Goal: Use online tool/utility: Utilize a website feature to perform a specific function

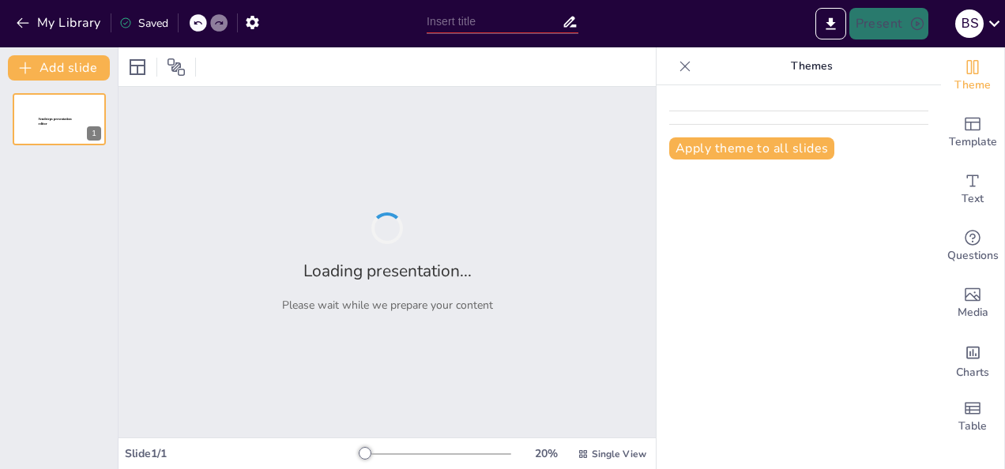
type input "Sejarah dan Perkembangan Korps Brimob: Dari Tokubetsu Keisatsutai hingga Korps …"
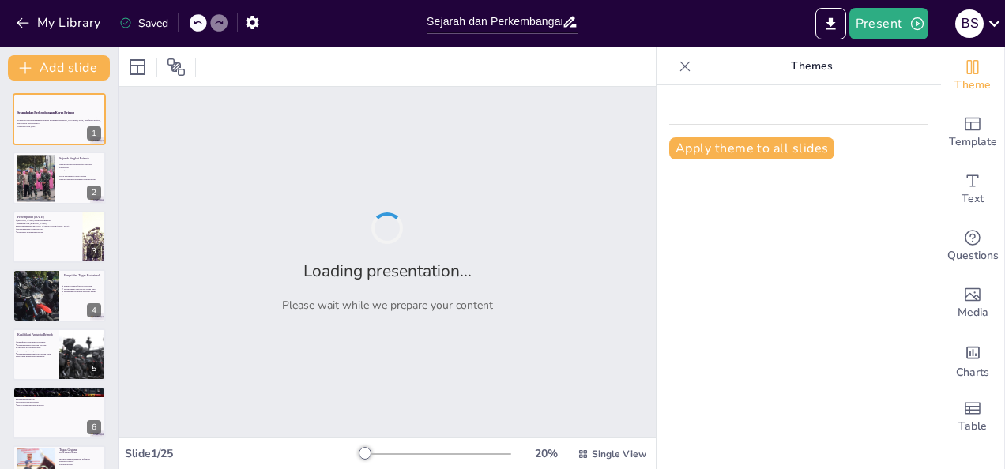
checkbox input "true"
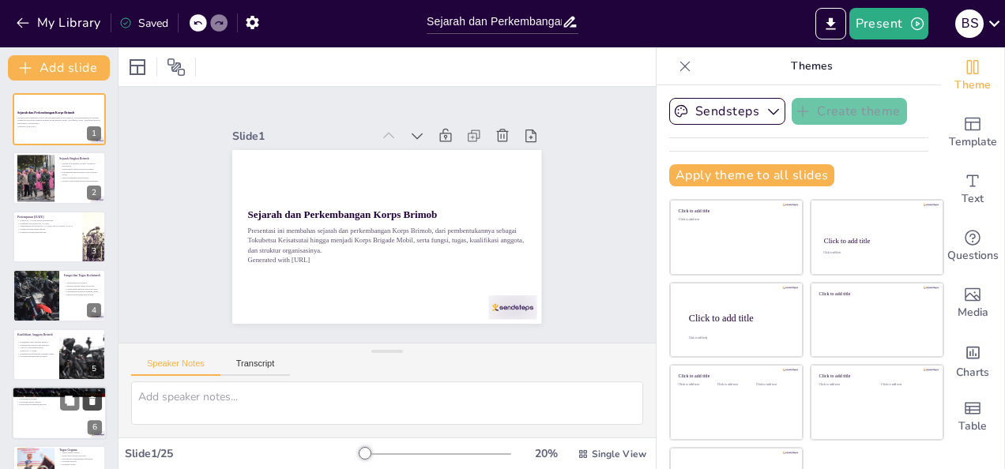
checkbox input "true"
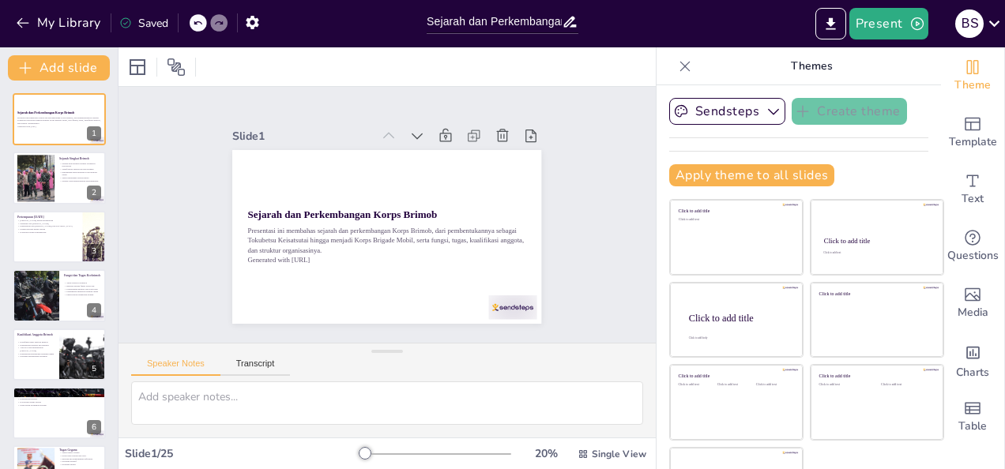
checkbox input "true"
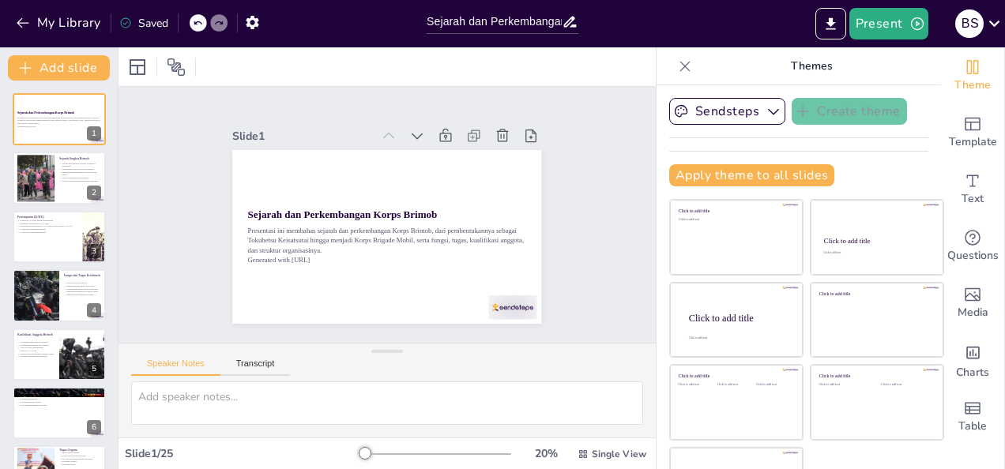
checkbox input "true"
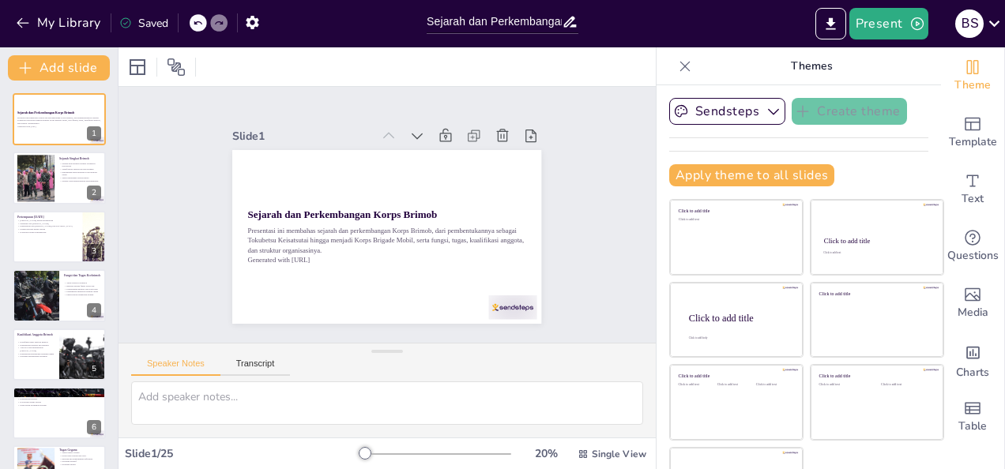
checkbox input "true"
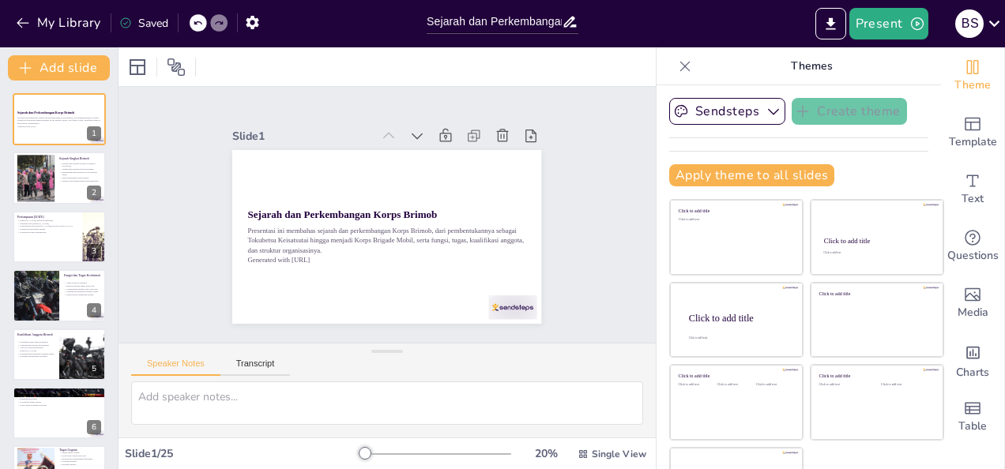
checkbox input "true"
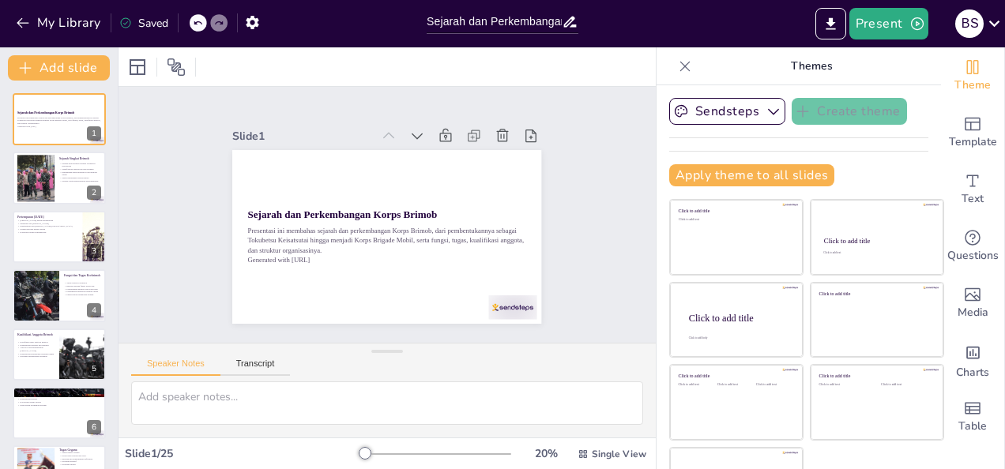
checkbox input "true"
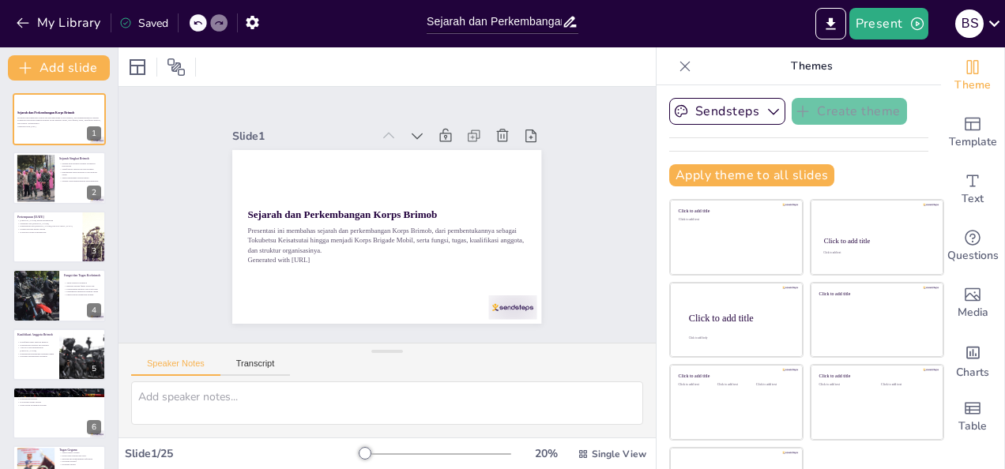
checkbox input "true"
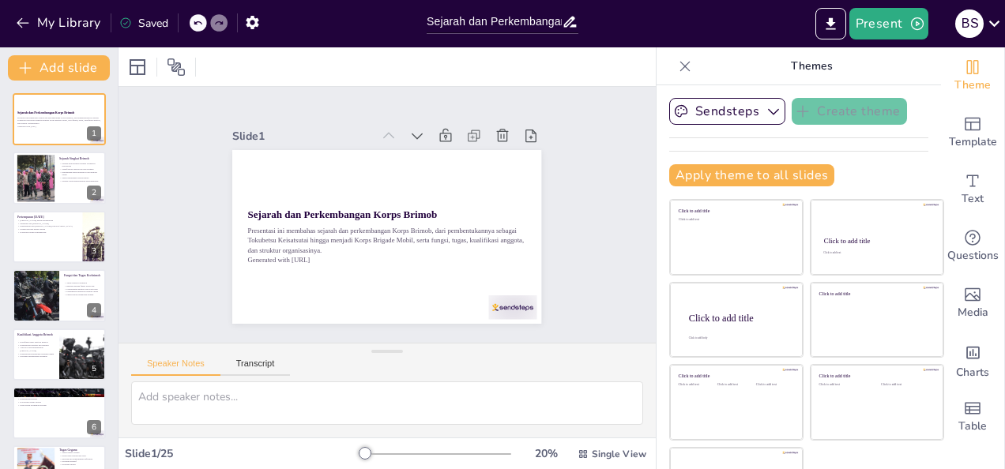
checkbox input "true"
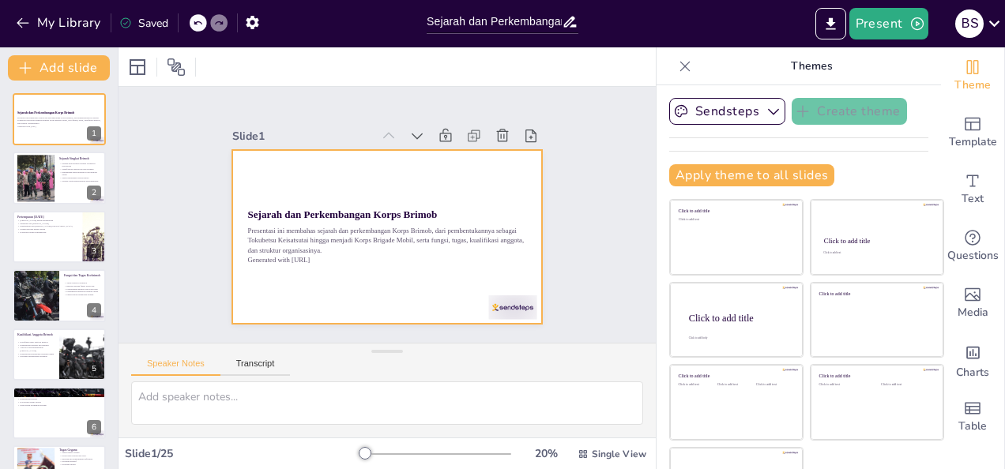
scroll to position [51, 0]
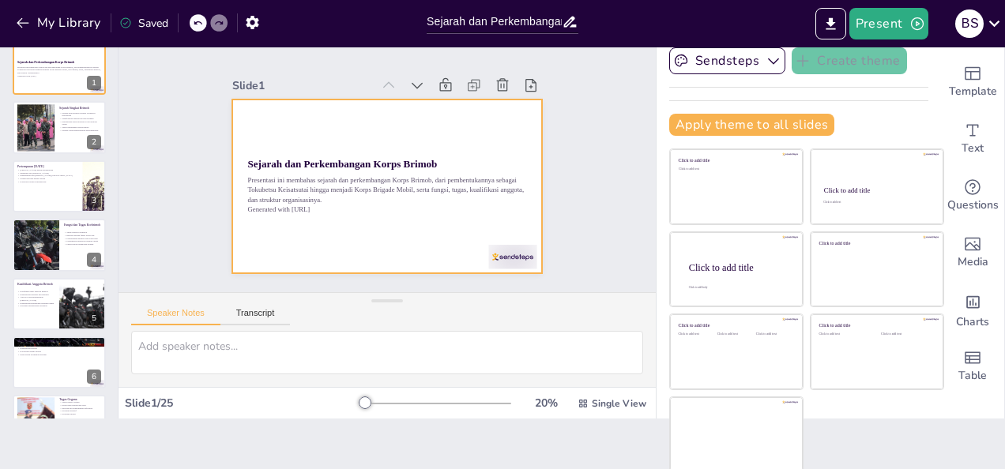
checkbox input "true"
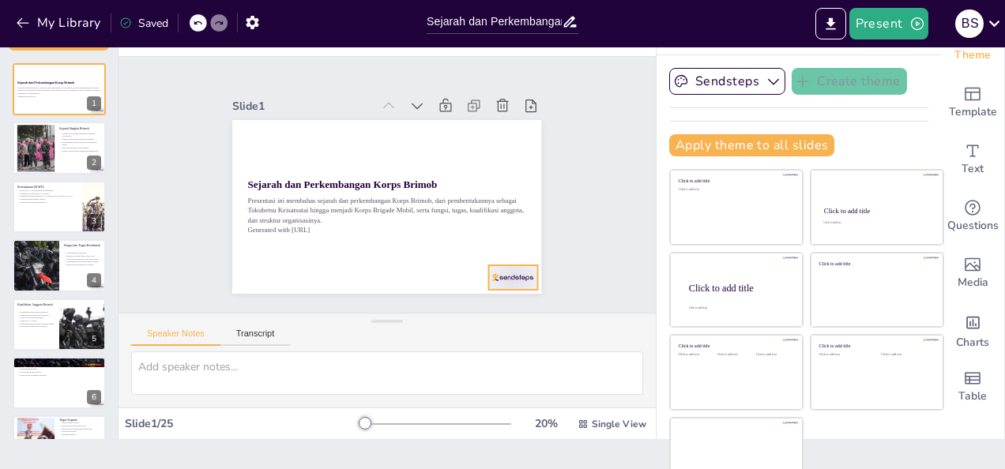
scroll to position [0, 0]
checkbox input "true"
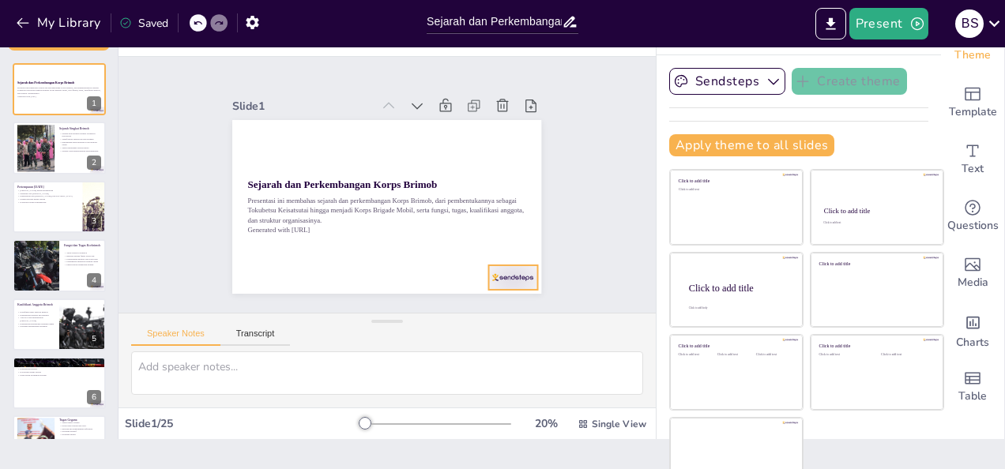
checkbox input "true"
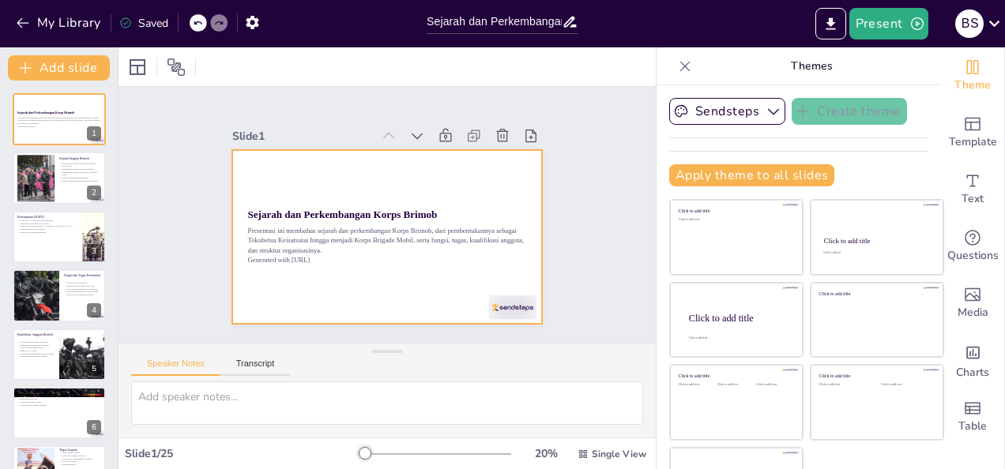
checkbox input "true"
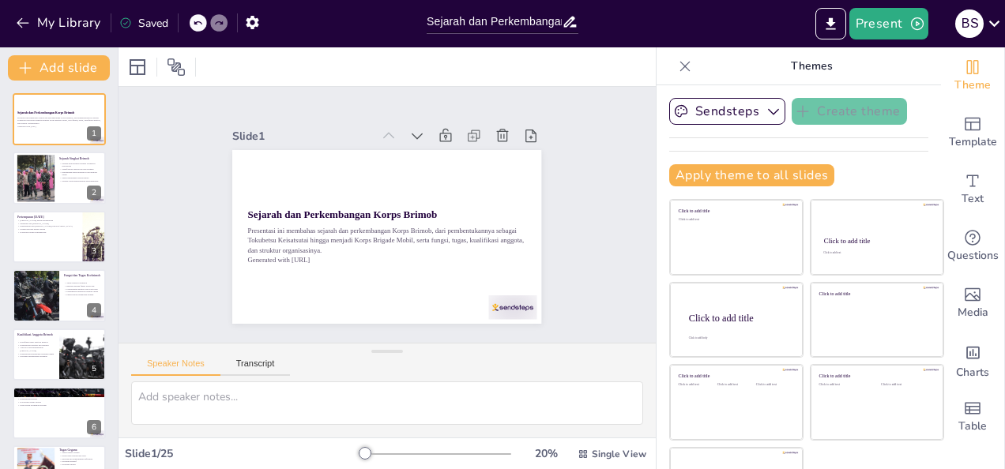
checkbox input "true"
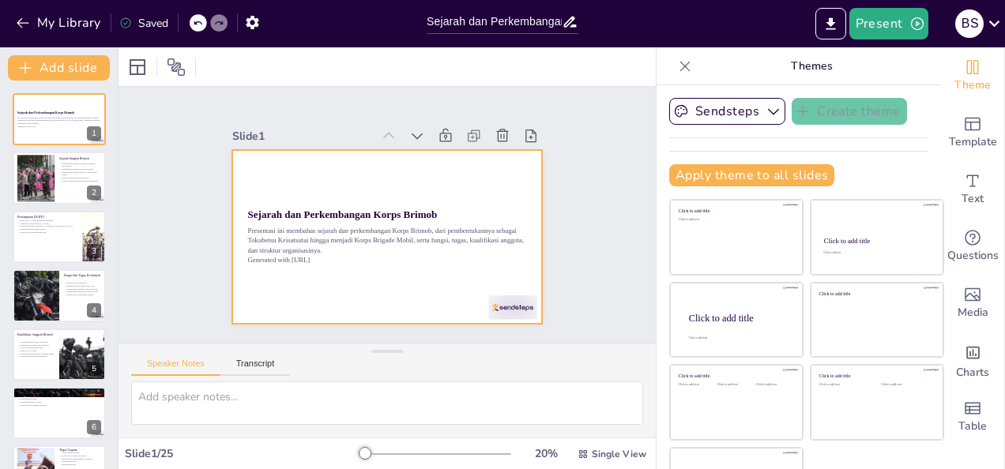
checkbox input "true"
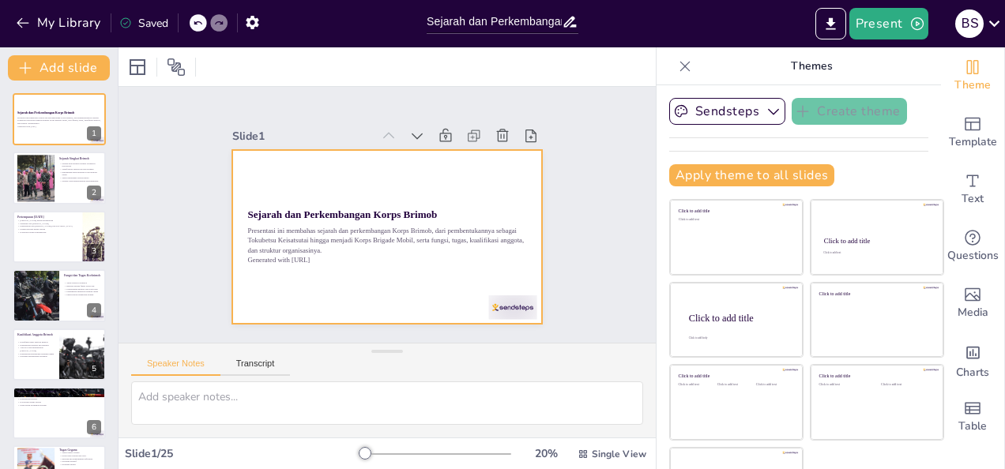
checkbox input "true"
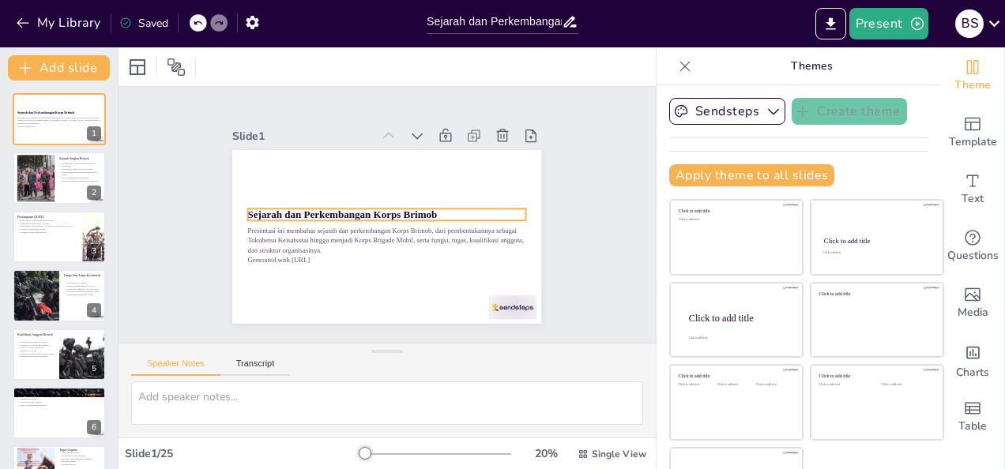
checkbox input "true"
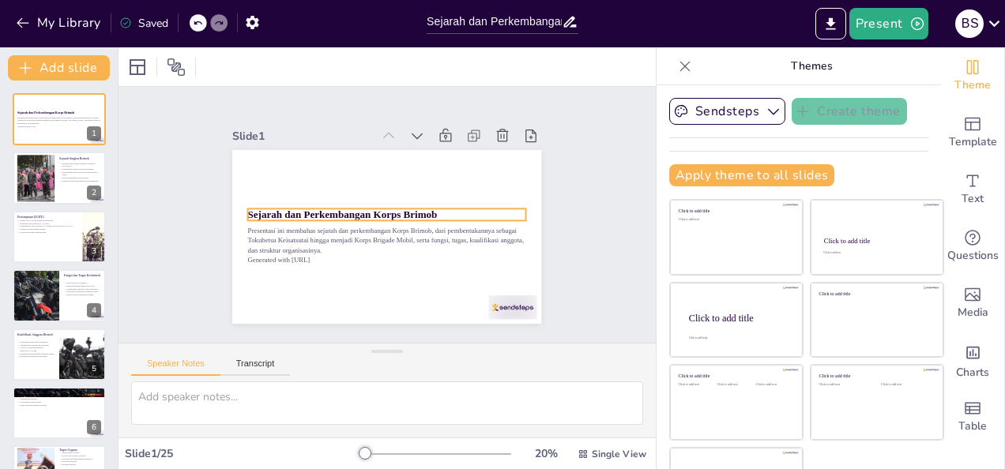
checkbox input "true"
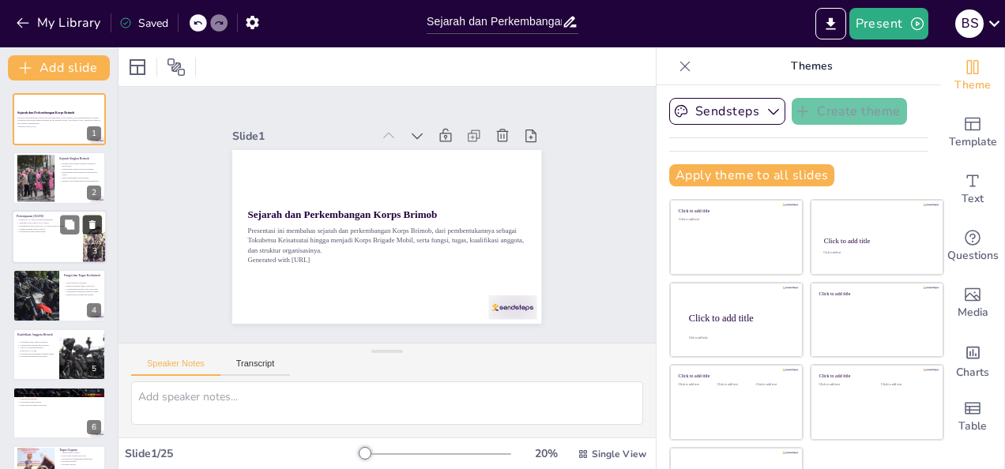
checkbox input "true"
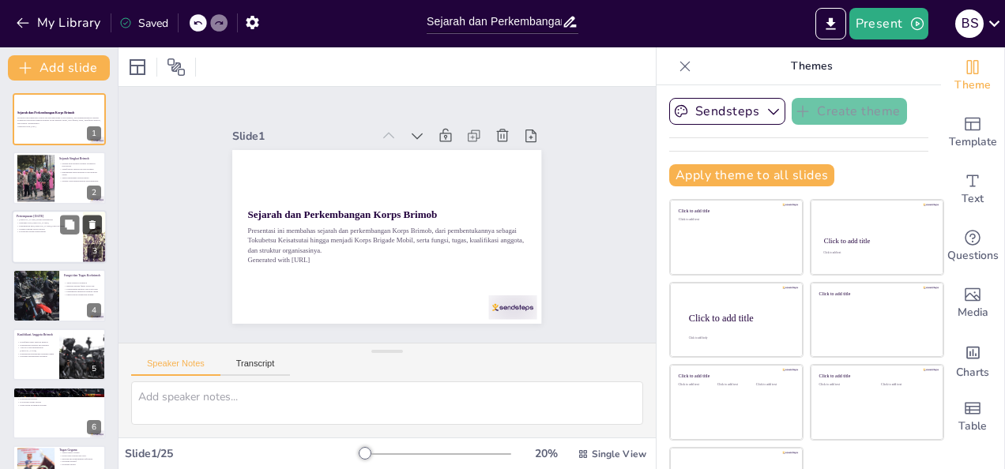
checkbox input "true"
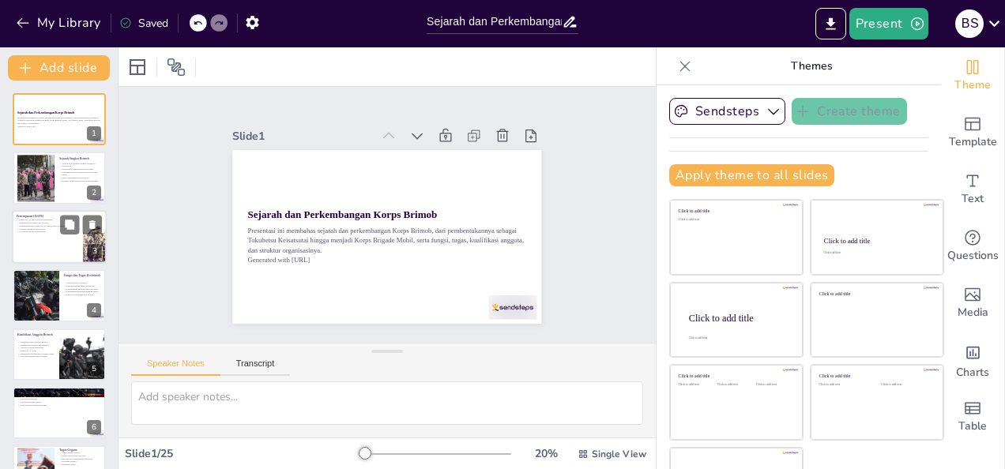
checkbox input "true"
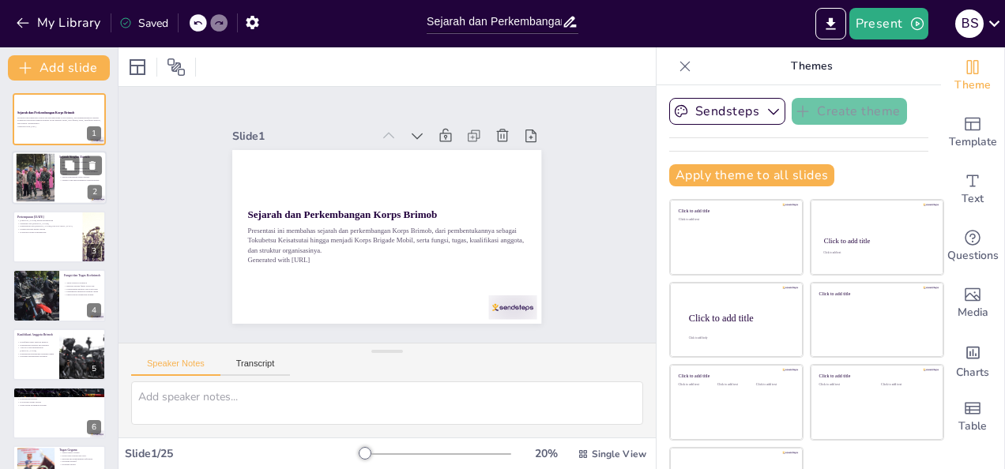
checkbox input "true"
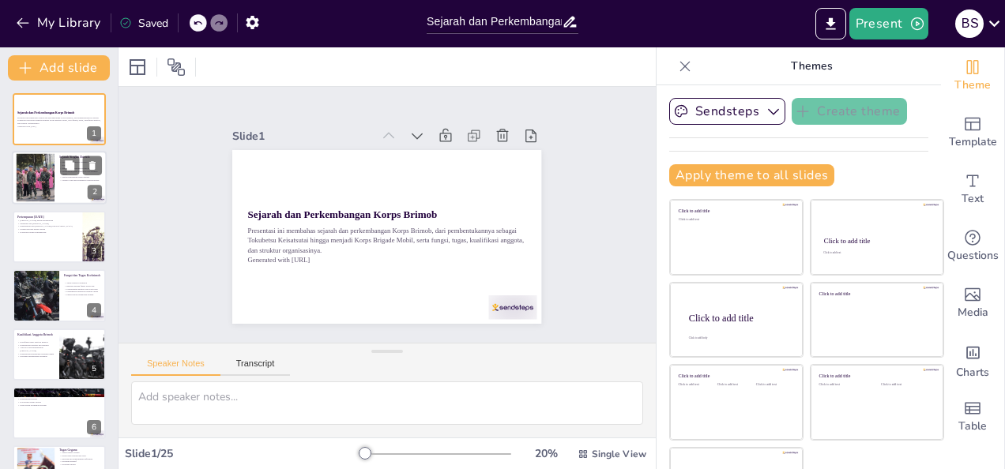
checkbox input "true"
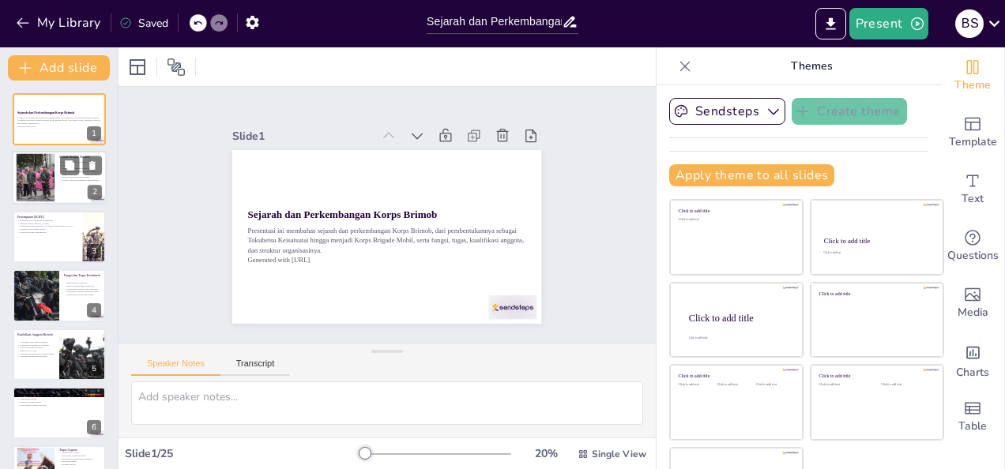
checkbox input "true"
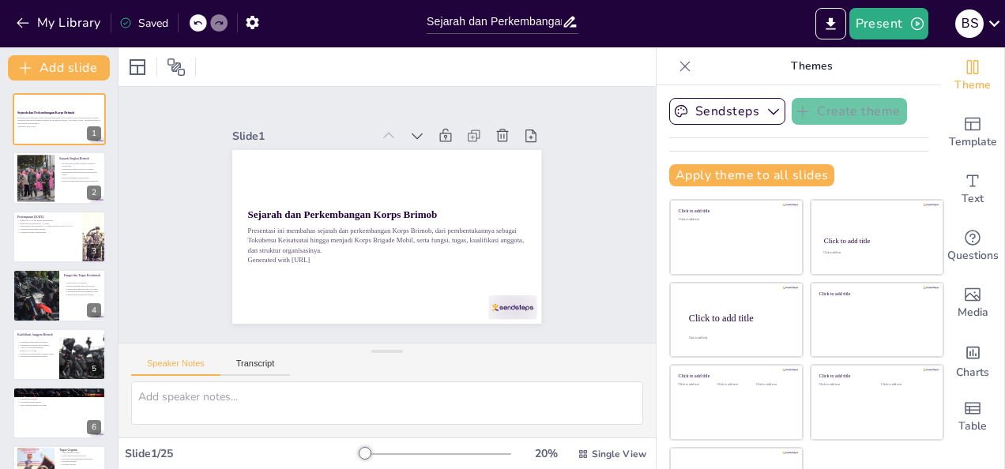
checkbox input "true"
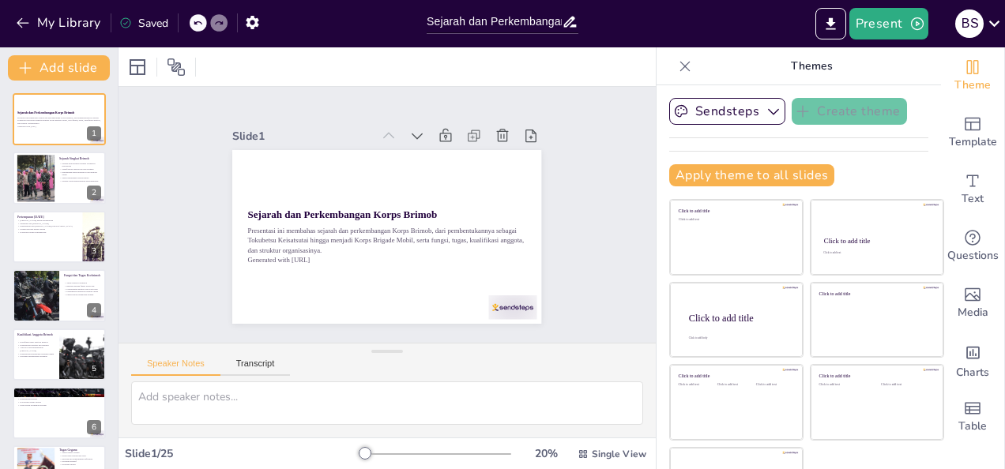
checkbox input "true"
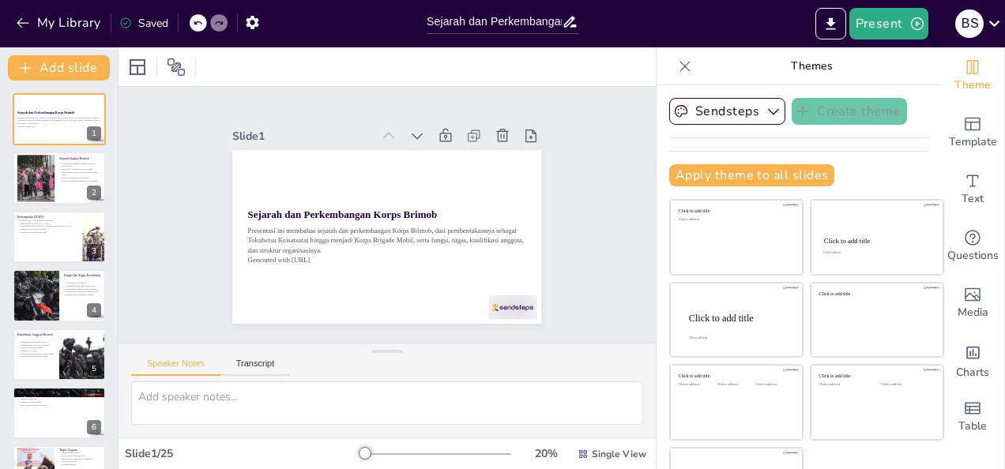
checkbox input "true"
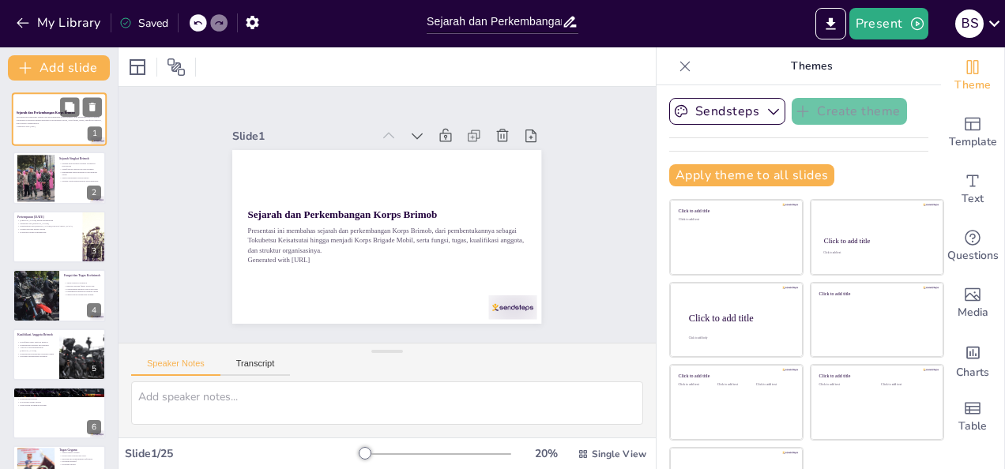
checkbox input "true"
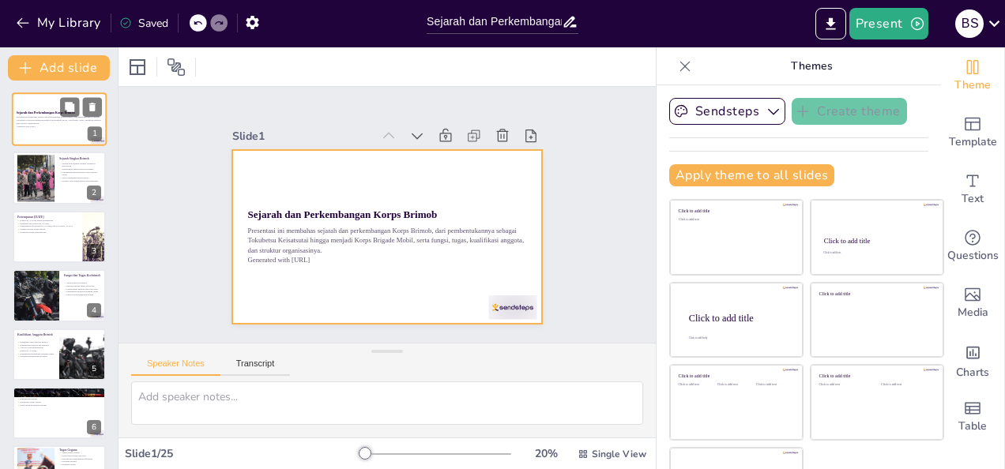
checkbox input "true"
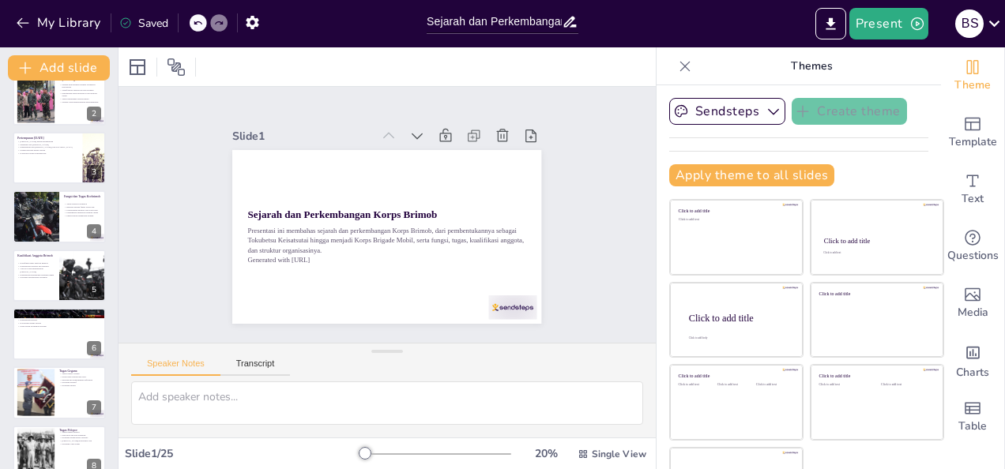
checkbox input "true"
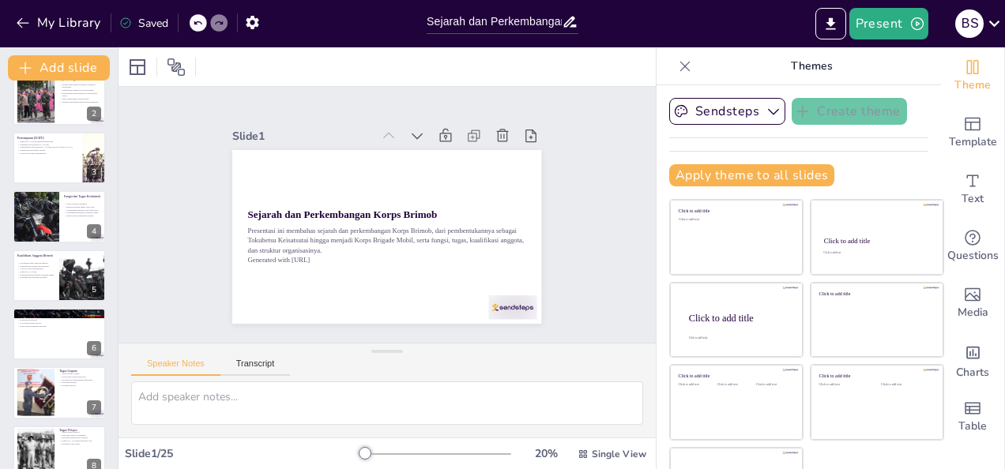
checkbox input "true"
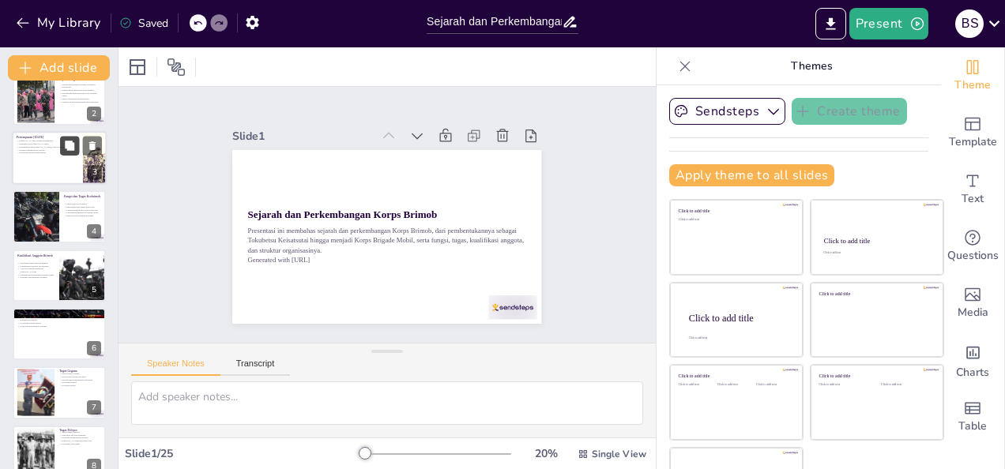
checkbox input "true"
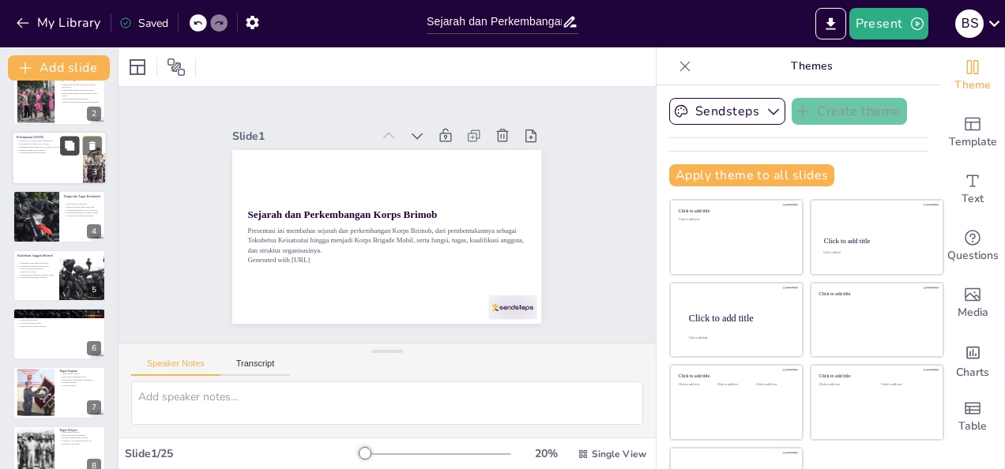
checkbox input "true"
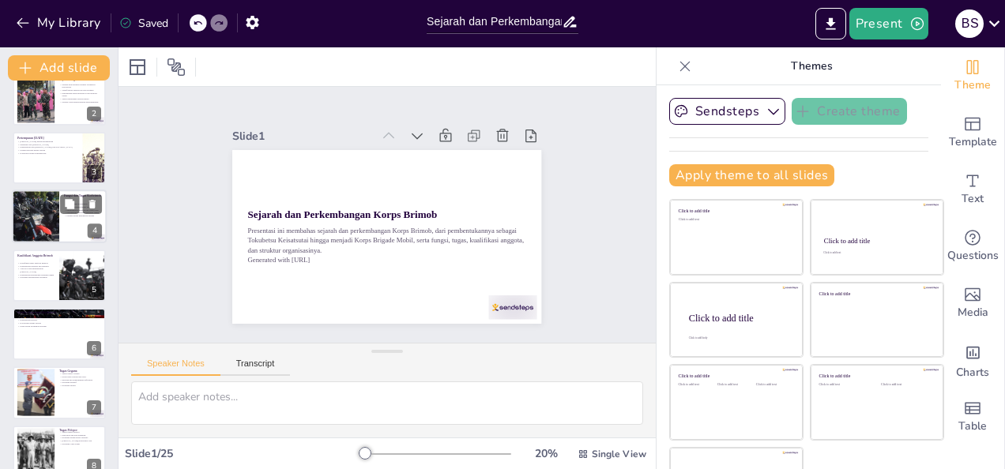
checkbox input "true"
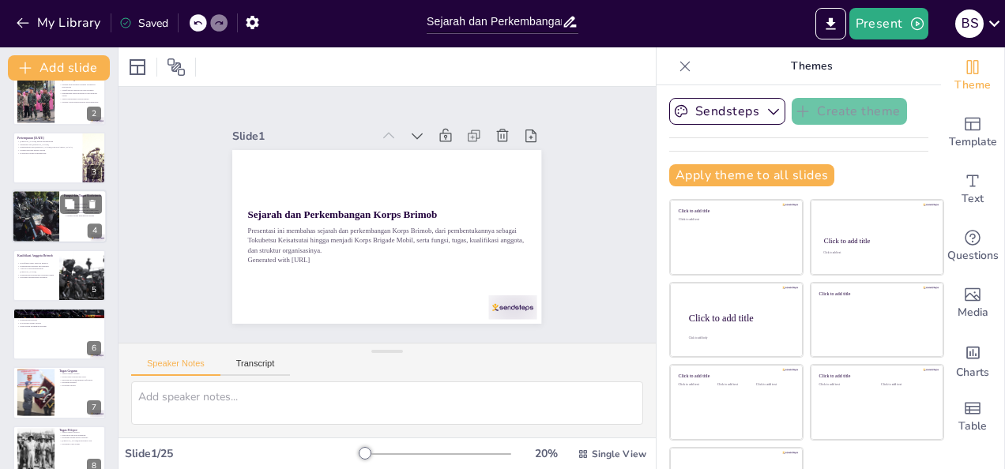
checkbox input "true"
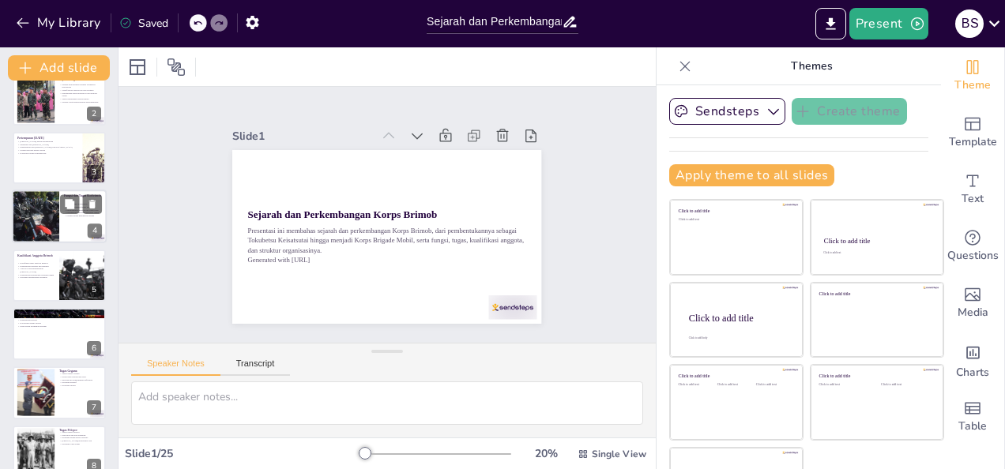
checkbox input "true"
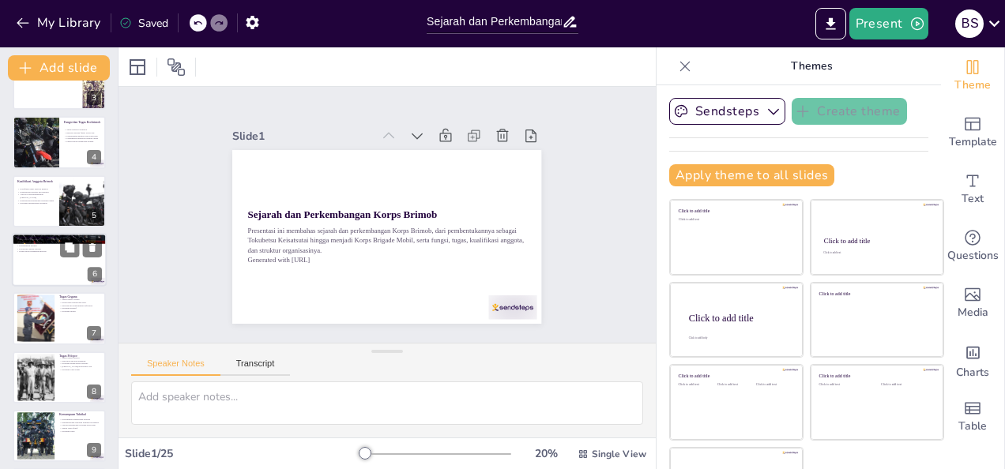
checkbox input "true"
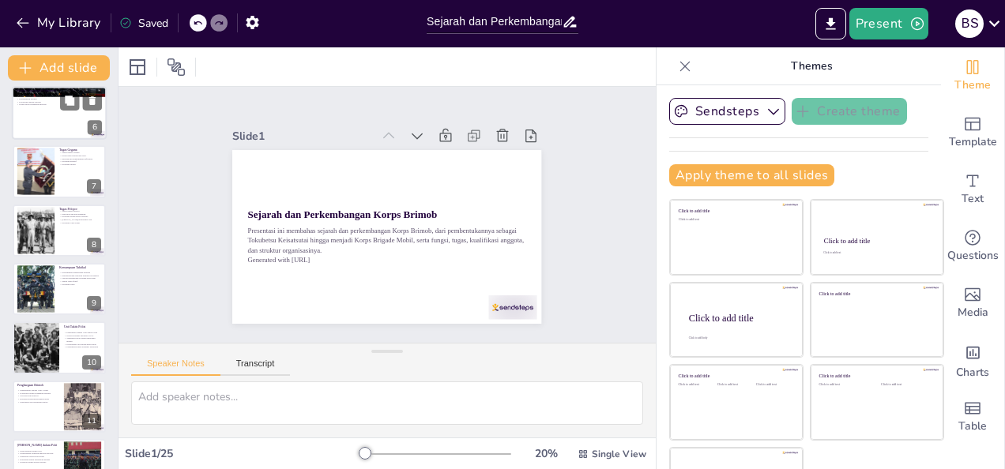
checkbox input "true"
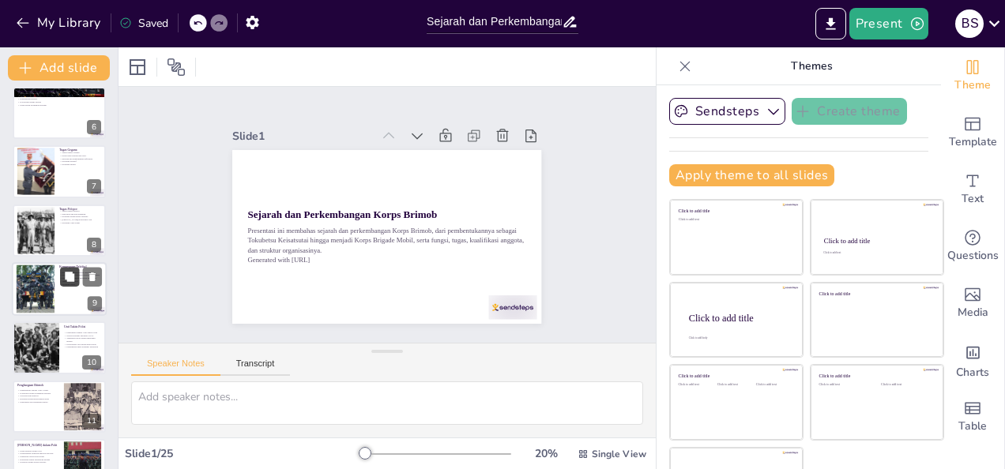
checkbox input "true"
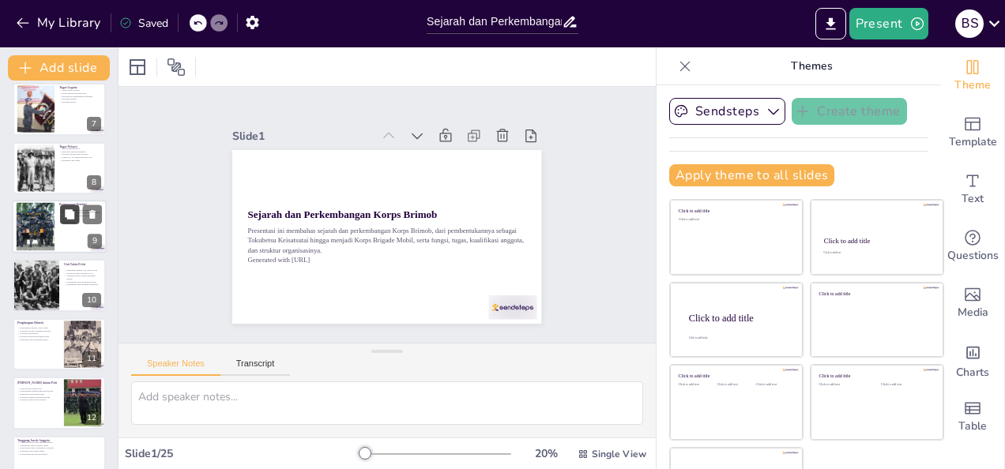
checkbox input "true"
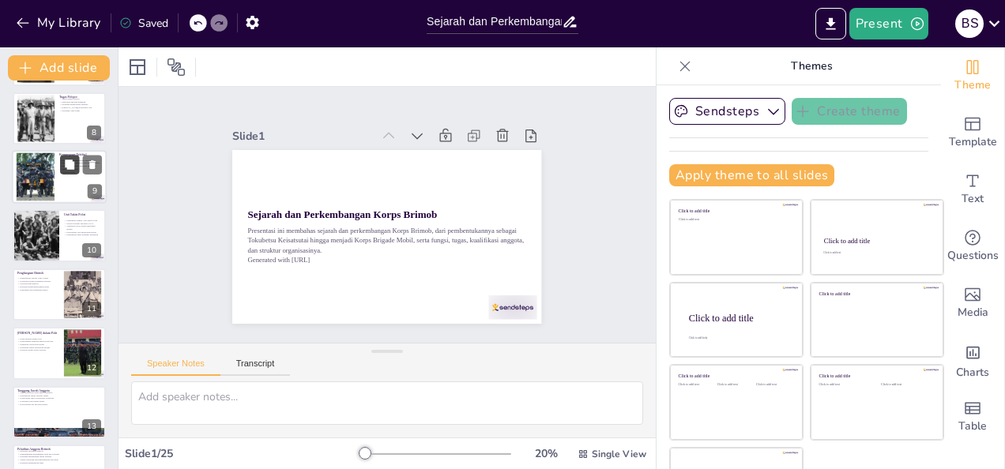
checkbox input "true"
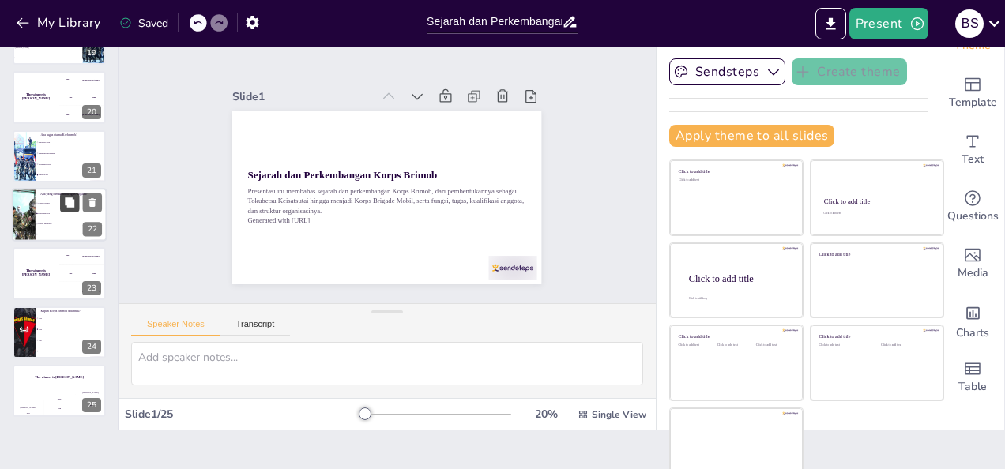
scroll to position [51, 0]
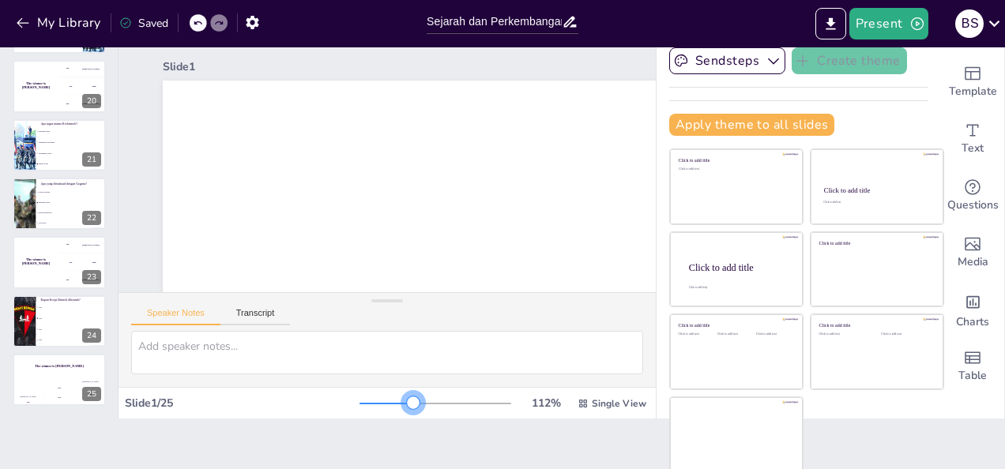
click at [390, 405] on div at bounding box center [435, 403] width 152 height 13
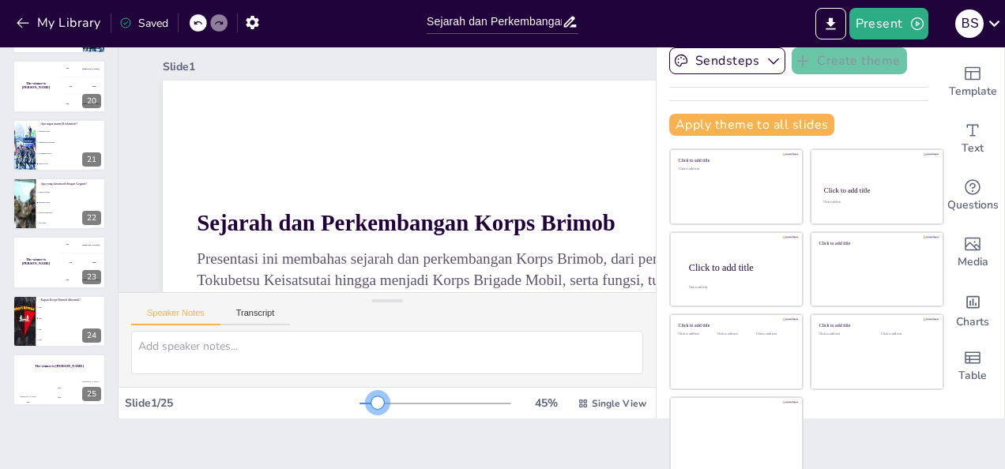
click at [359, 401] on div at bounding box center [435, 403] width 152 height 13
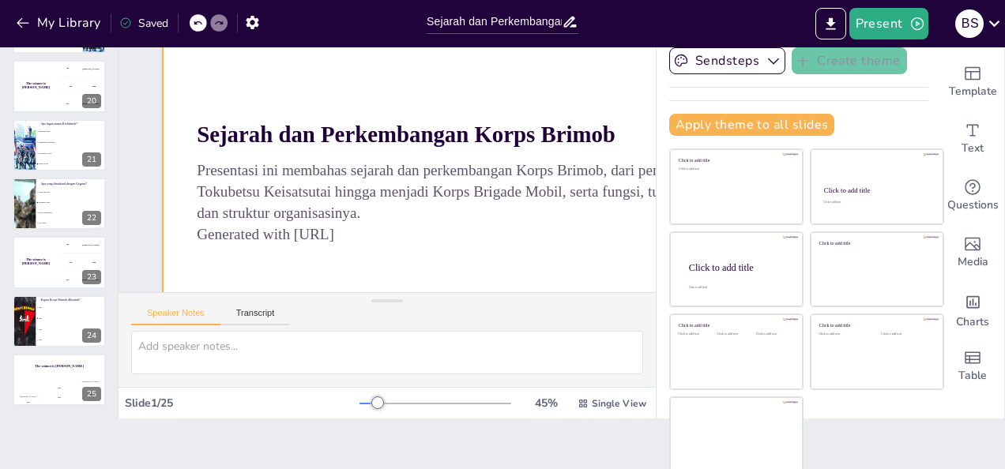
scroll to position [158, 0]
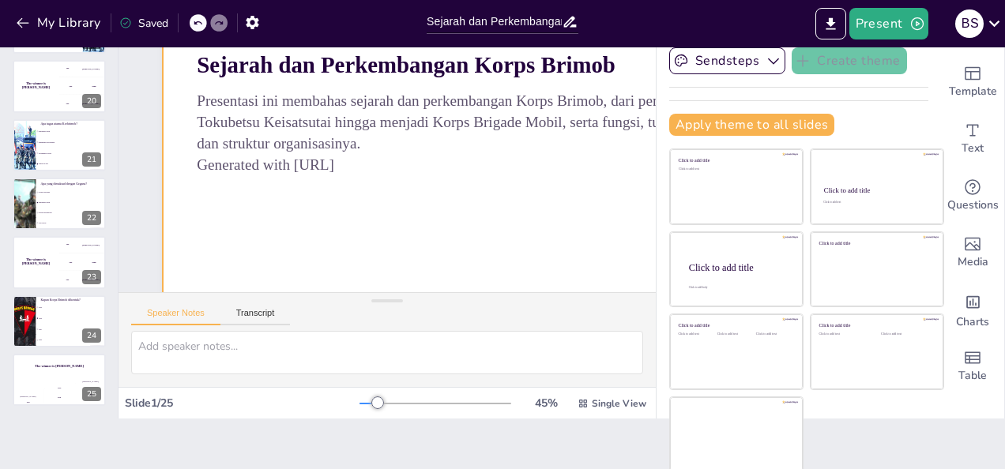
click at [463, 206] on div at bounding box center [508, 126] width 719 height 453
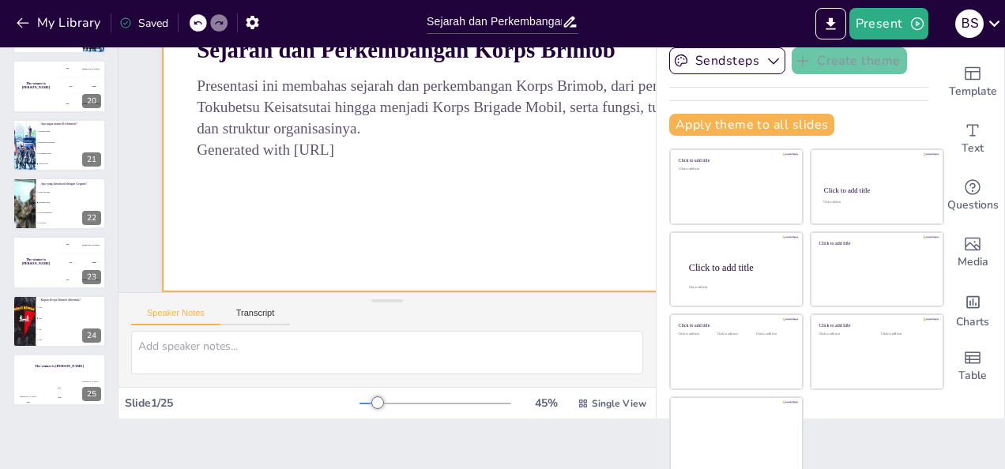
scroll to position [184, 0]
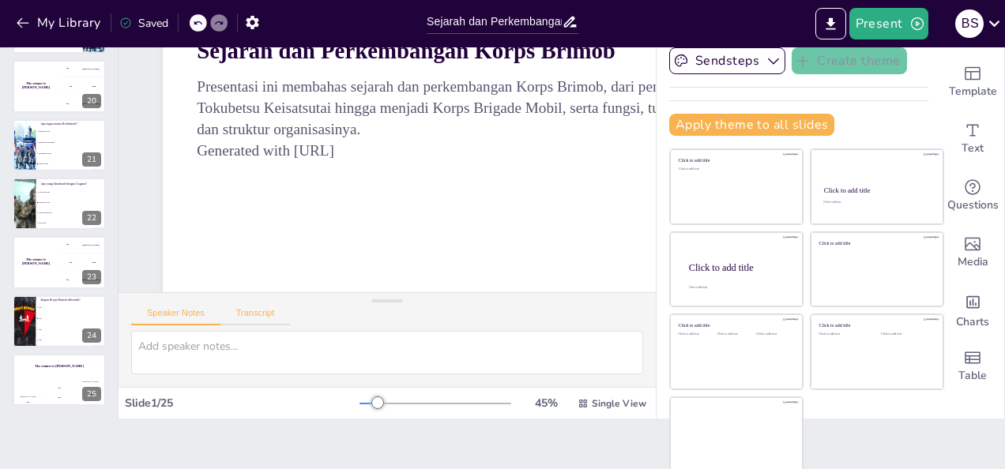
click at [248, 311] on button "Transcript" at bounding box center [255, 316] width 70 height 17
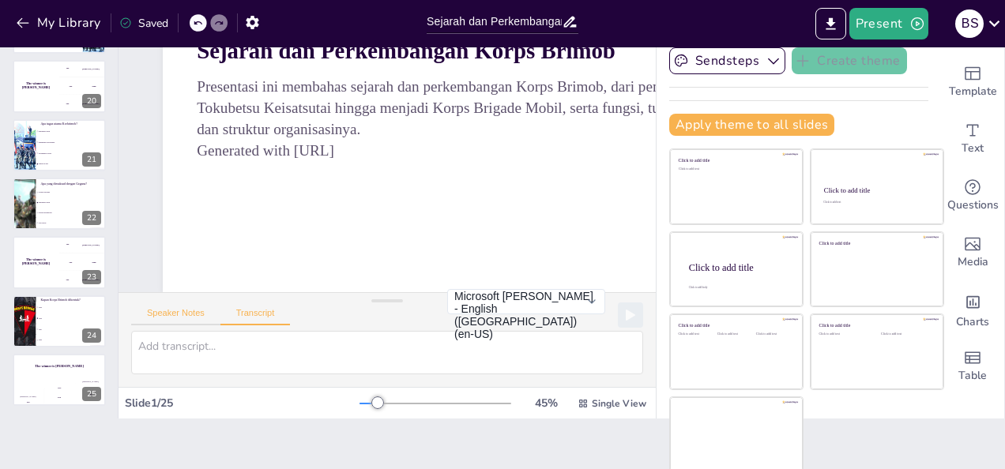
click at [189, 313] on button "Speaker Notes" at bounding box center [175, 316] width 89 height 17
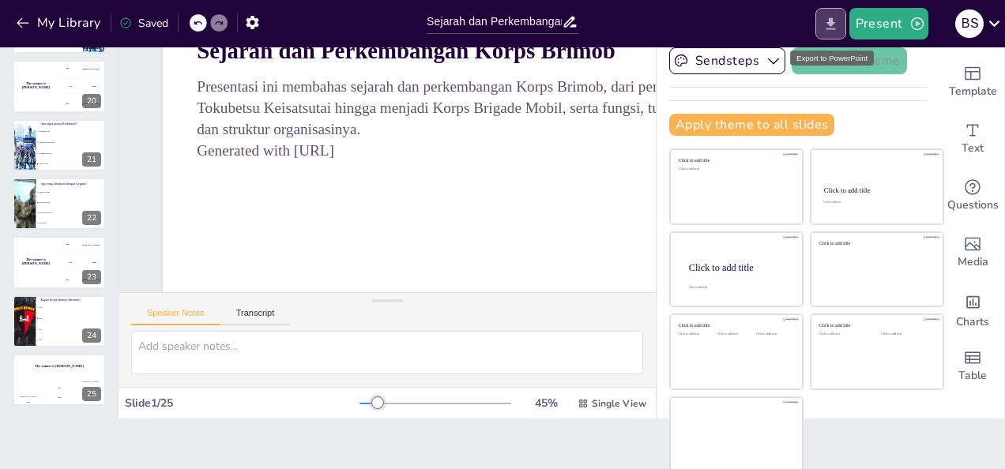
click at [830, 24] on icon "Export to PowerPoint" at bounding box center [830, 23] width 9 height 12
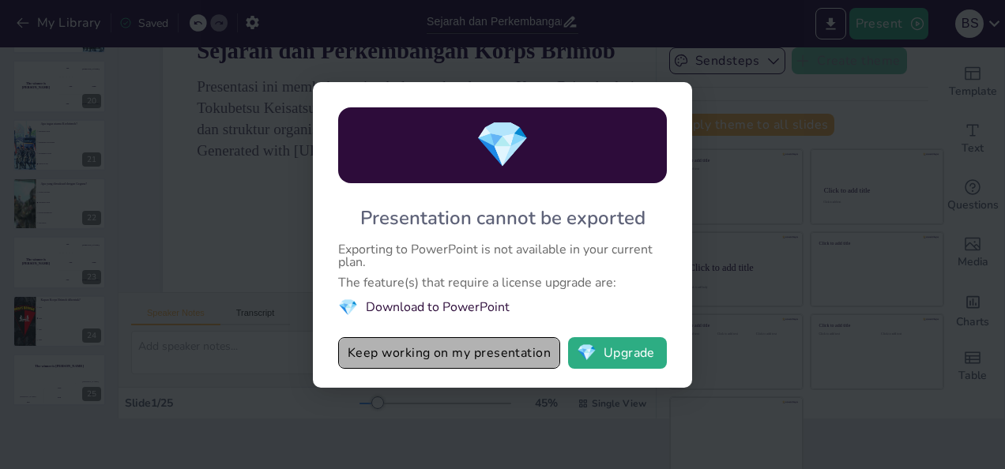
click at [440, 352] on button "Keep working on my presentation" at bounding box center [449, 353] width 222 height 32
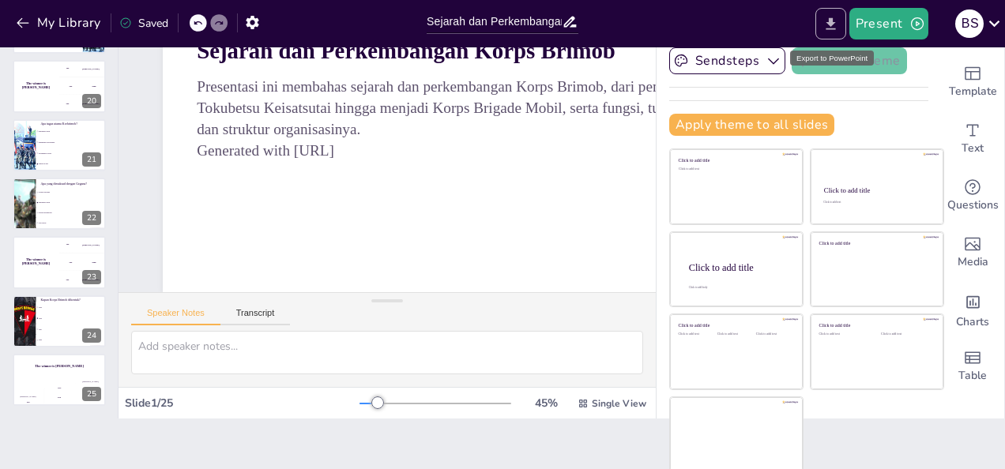
click at [828, 17] on icon "Export to PowerPoint" at bounding box center [830, 24] width 17 height 17
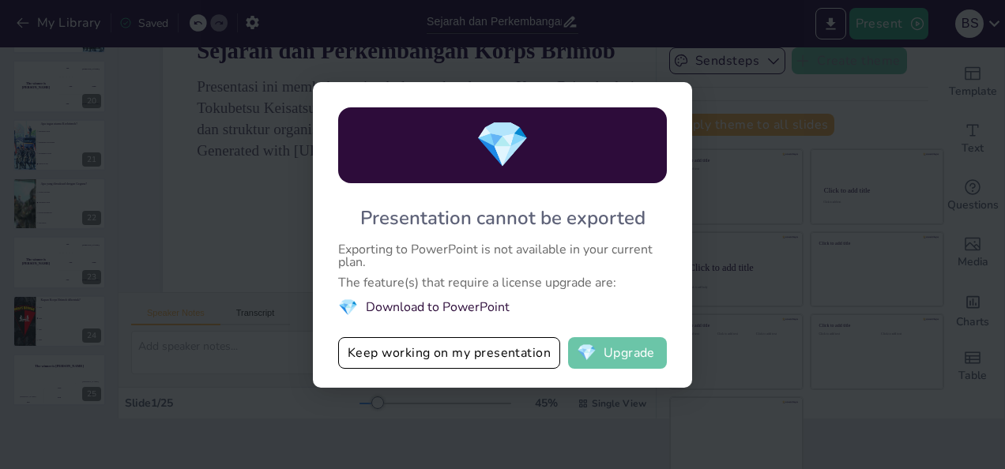
click at [615, 357] on button "💎 Upgrade" at bounding box center [617, 353] width 99 height 32
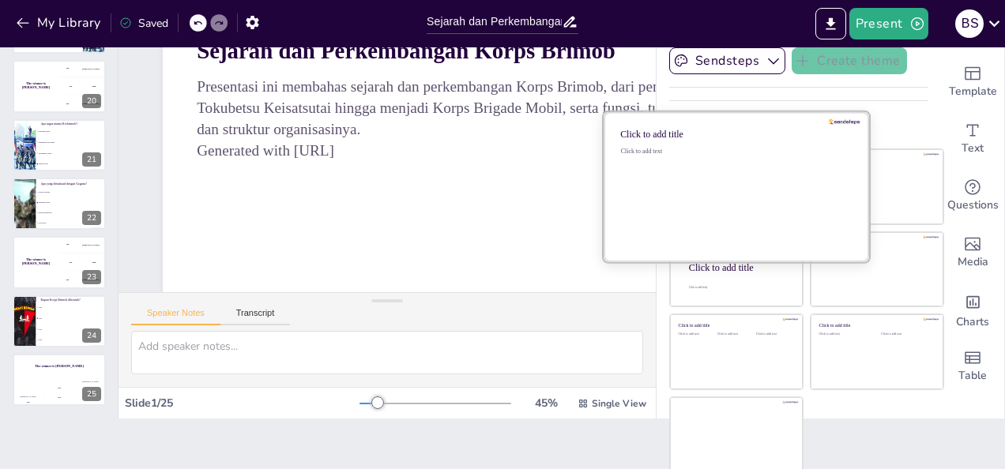
scroll to position [0, 0]
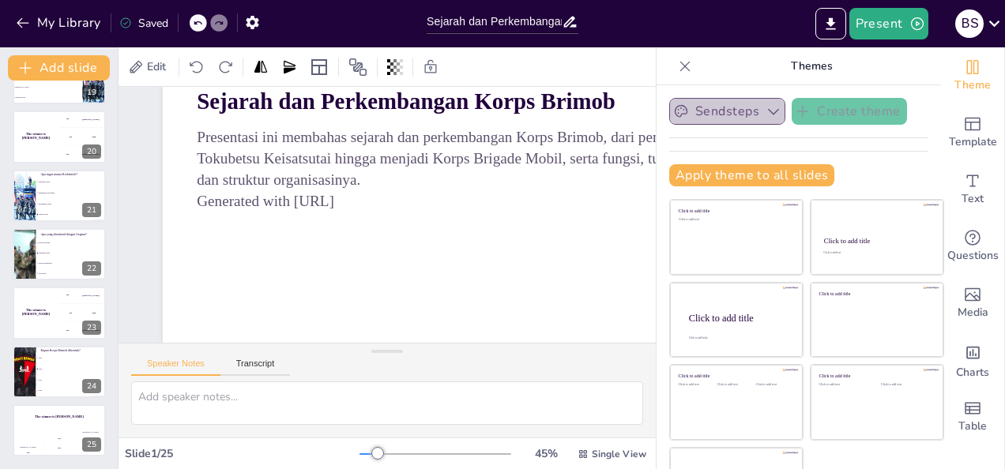
click at [766, 115] on icon "button" at bounding box center [774, 111] width 16 height 16
click at [831, 141] on div "Sendsteps Create theme Apply theme to all slides Click to add title Click to ad…" at bounding box center [798, 148] width 259 height 101
click at [58, 193] on span "Penanganan Kerusuhan" at bounding box center [72, 192] width 68 height 2
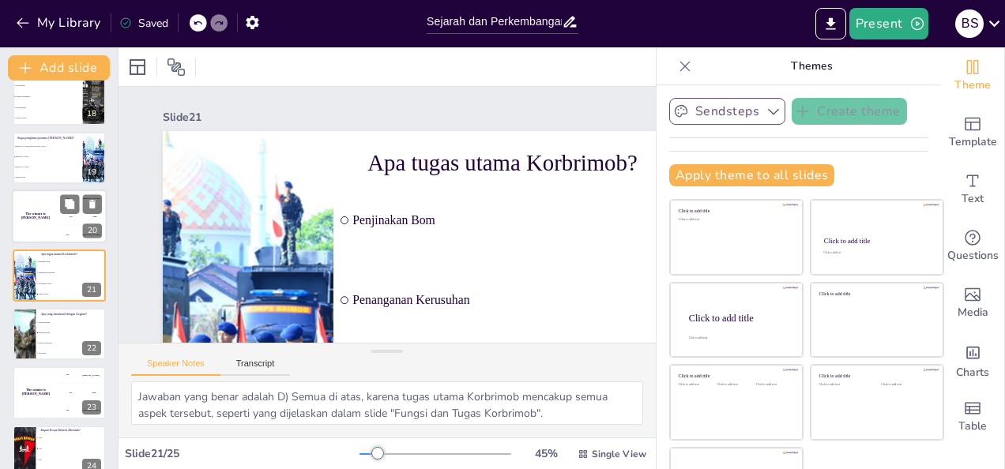
scroll to position [1098, 0]
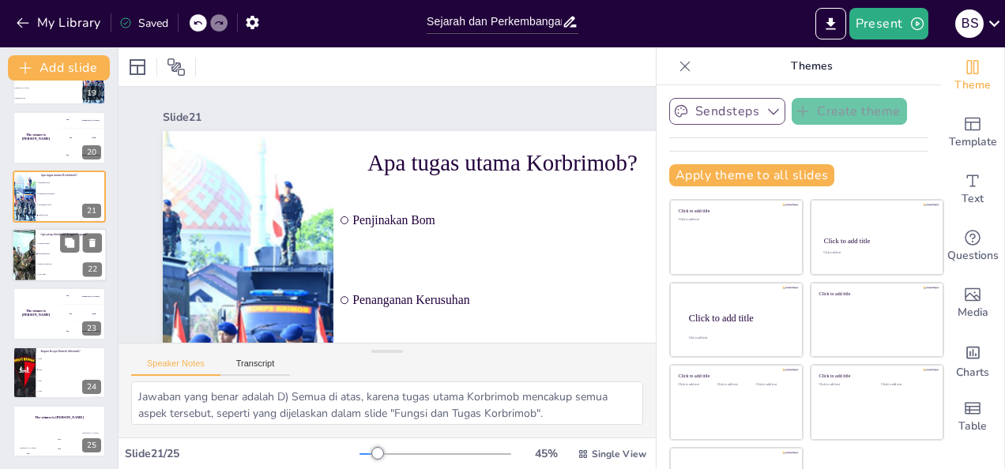
click at [28, 254] on div at bounding box center [23, 255] width 85 height 54
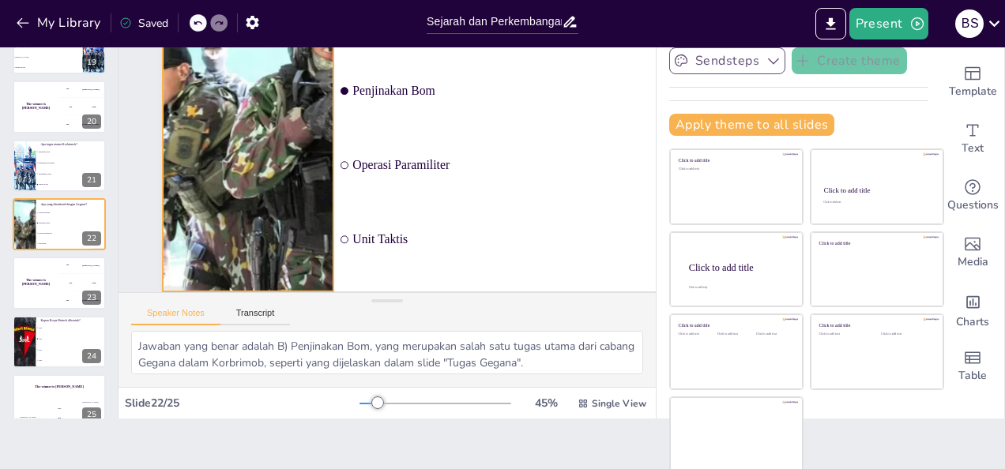
scroll to position [184, 0]
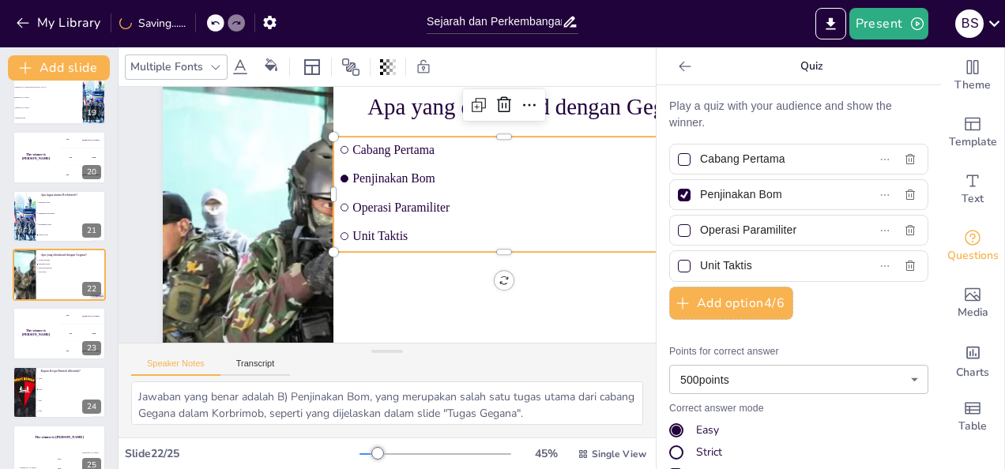
scroll to position [26, 0]
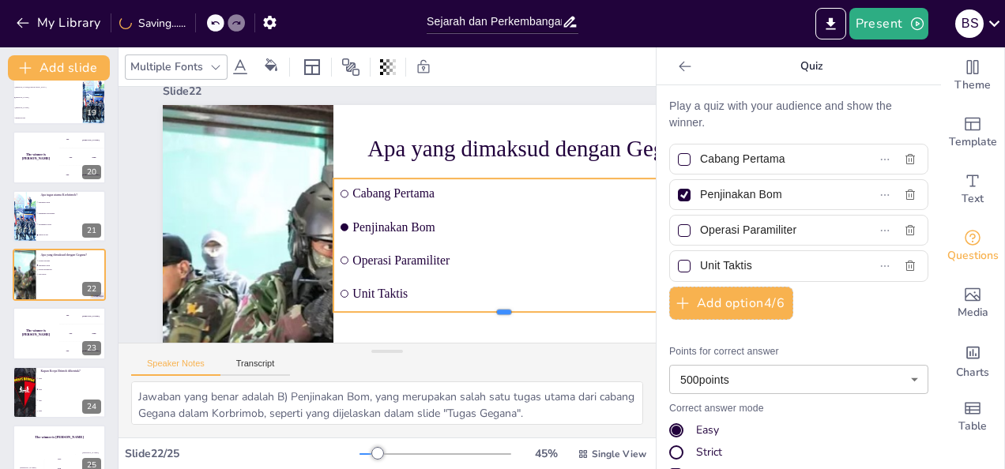
drag, startPoint x: 500, startPoint y: 293, endPoint x: 504, endPoint y: 311, distance: 18.6
click at [504, 311] on div at bounding box center [492, 330] width 341 height 48
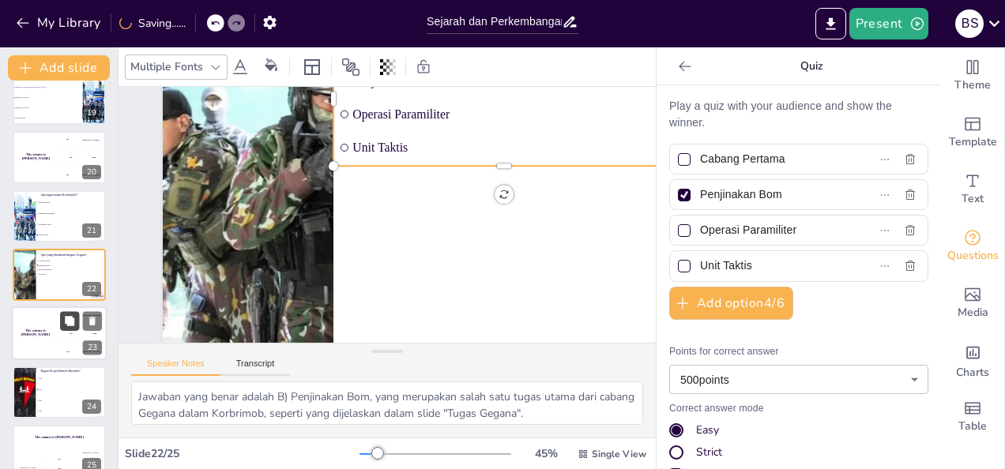
scroll to position [184, 0]
click at [68, 327] on button at bounding box center [69, 321] width 19 height 19
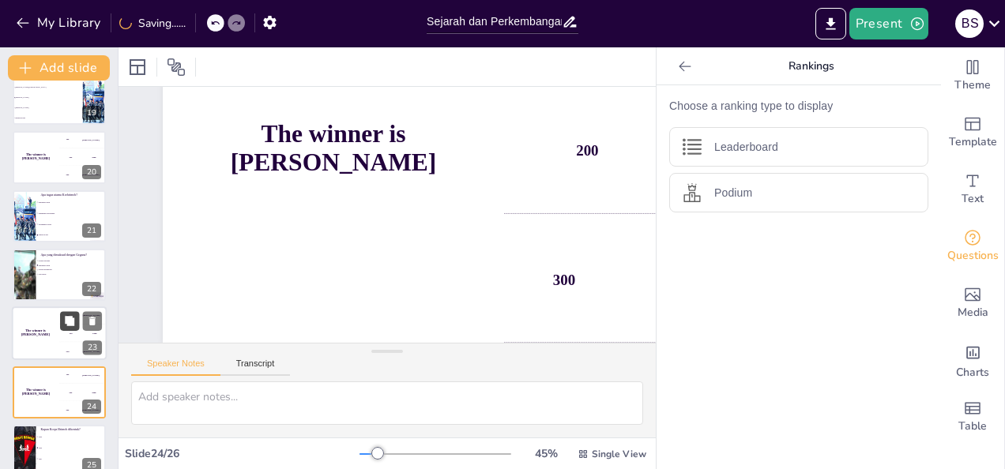
scroll to position [108, 0]
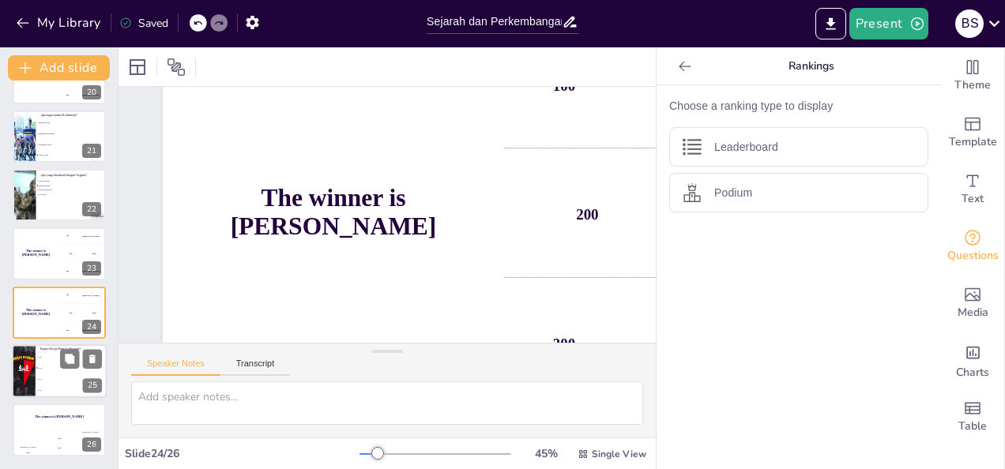
click at [53, 376] on li "1961" at bounding box center [71, 379] width 71 height 11
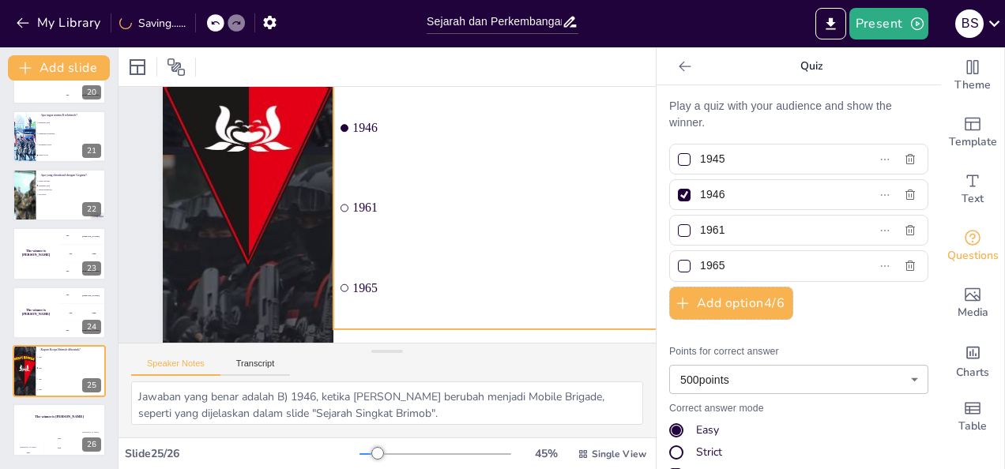
scroll to position [184, 0]
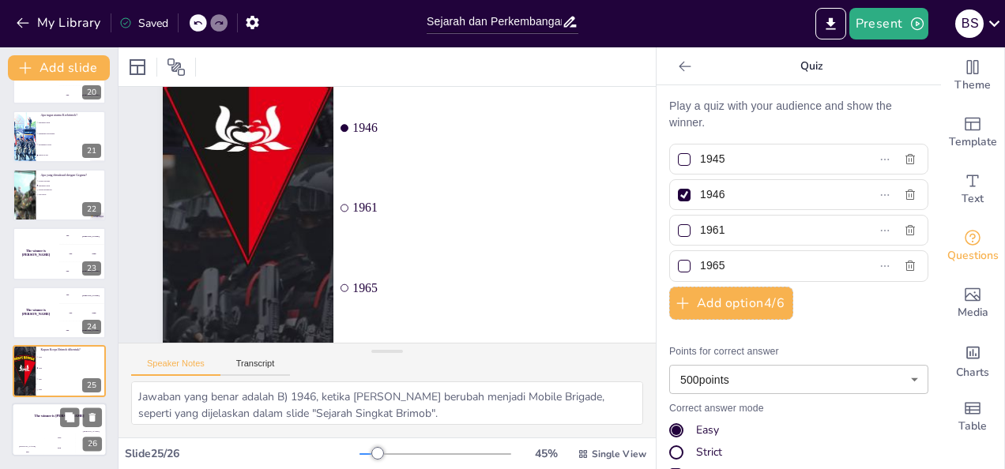
click at [39, 430] on div "The winner is [PERSON_NAME] 🏆 [PERSON_NAME] 100 Jaap 200 [PERSON_NAME] 300" at bounding box center [59, 431] width 95 height 54
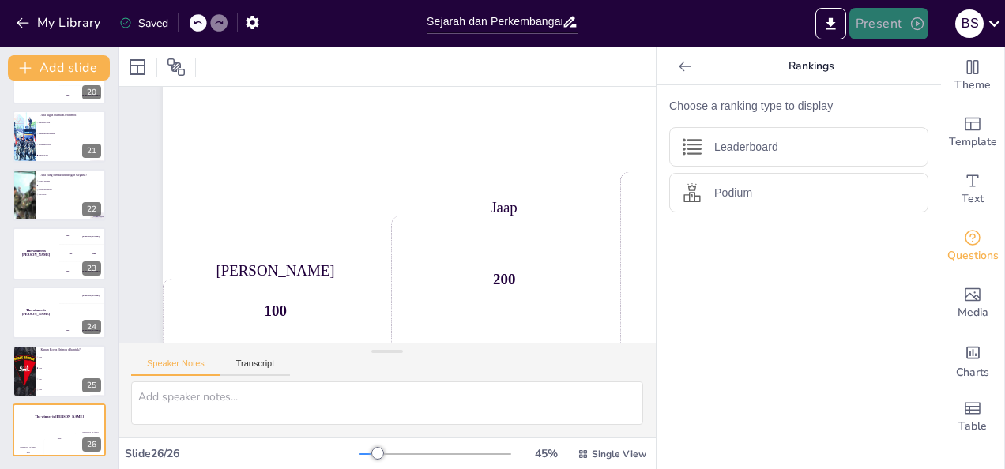
click at [913, 26] on icon "button" at bounding box center [917, 24] width 16 height 16
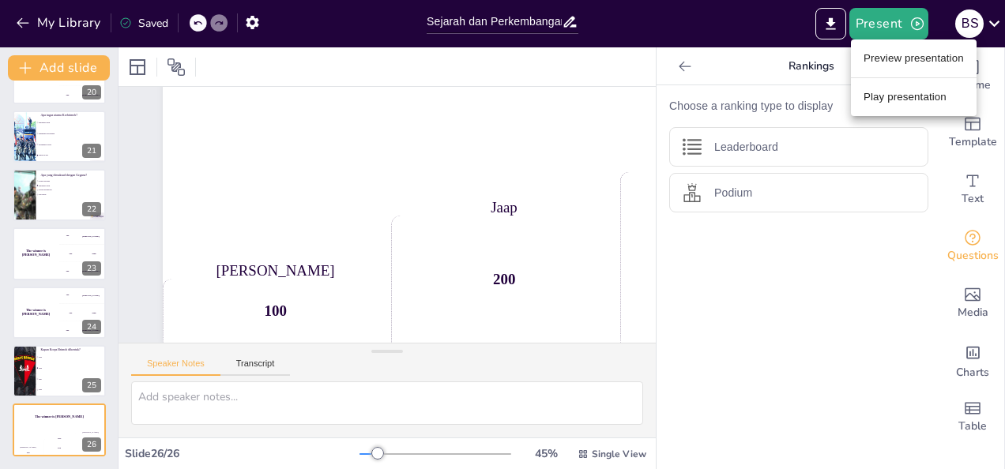
click at [872, 96] on li "Play presentation" at bounding box center [914, 97] width 126 height 25
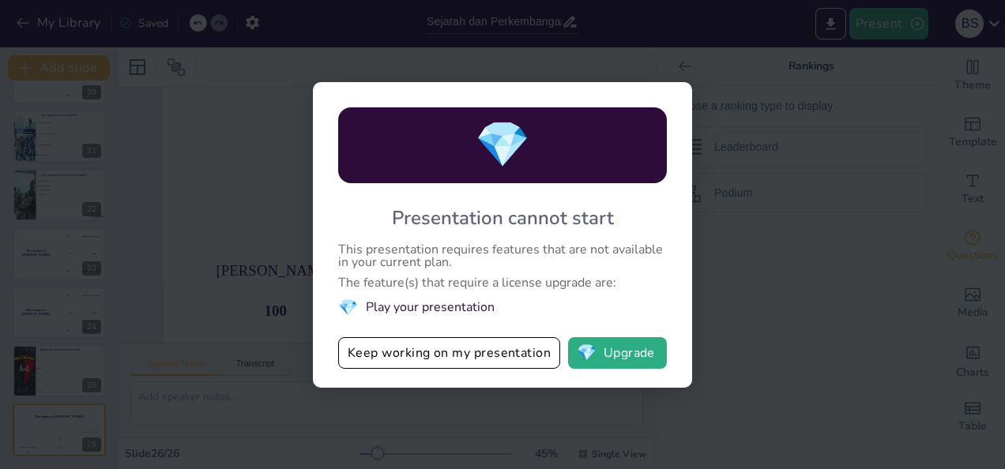
click at [760, 180] on div "💎 Presentation cannot start This presentation requires features that are not av…" at bounding box center [502, 234] width 1005 height 469
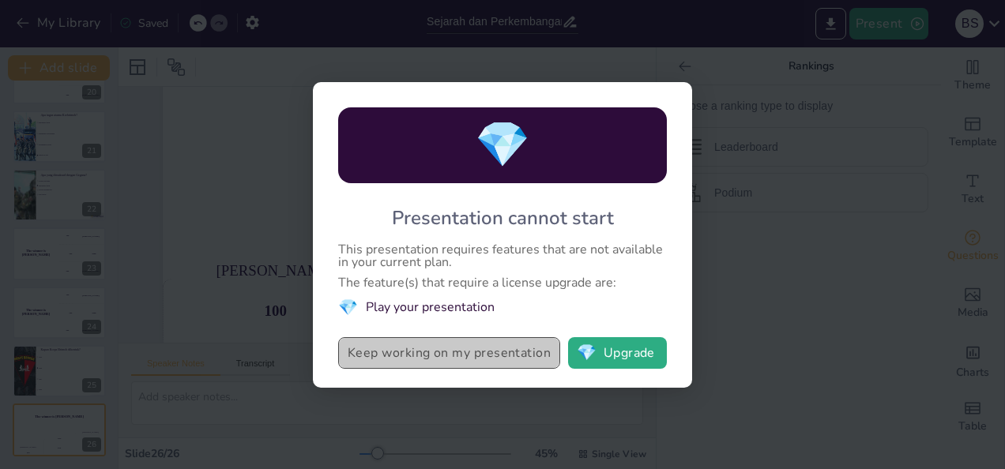
click at [433, 346] on button "Keep working on my presentation" at bounding box center [449, 353] width 222 height 32
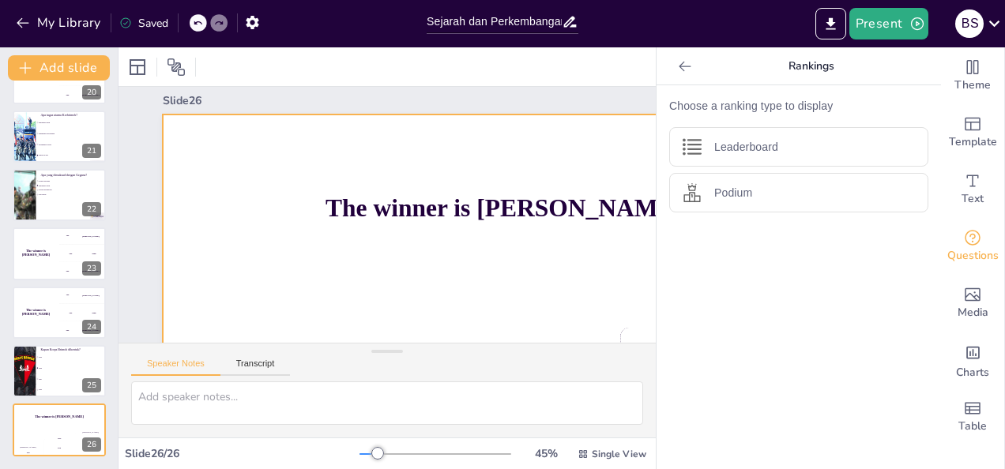
scroll to position [0, 0]
